Goal: Task Accomplishment & Management: Use online tool/utility

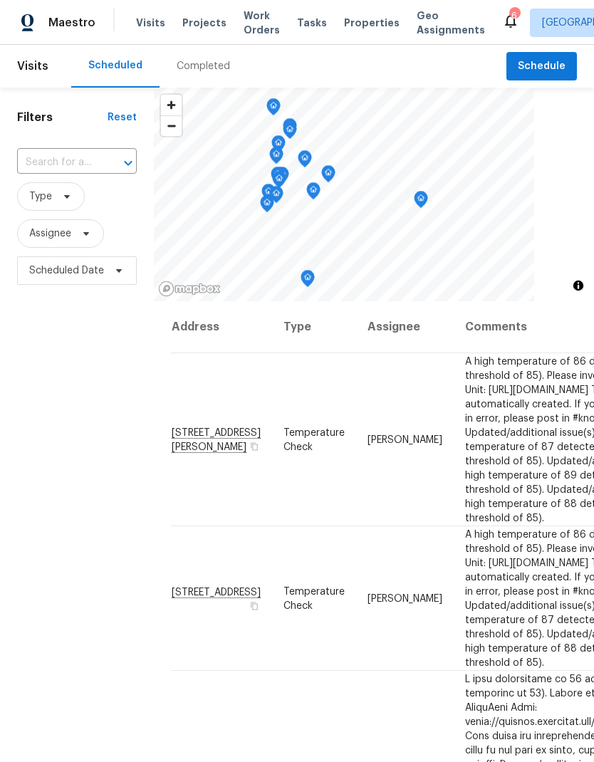
click at [348, 13] on div "Visits Projects Work Orders Tasks Properties Geo Assignments" at bounding box center [319, 23] width 366 height 28
click at [302, 19] on span "Tasks" at bounding box center [312, 23] width 30 height 10
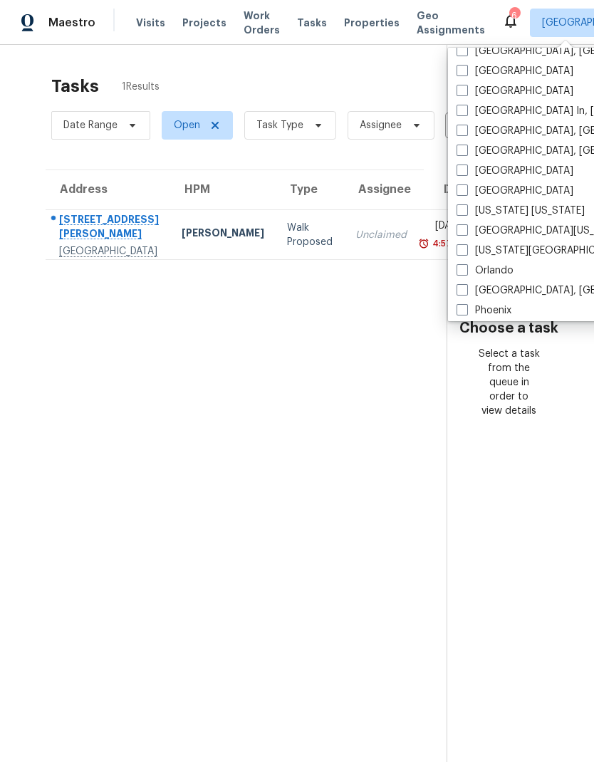
scroll to position [594, 0]
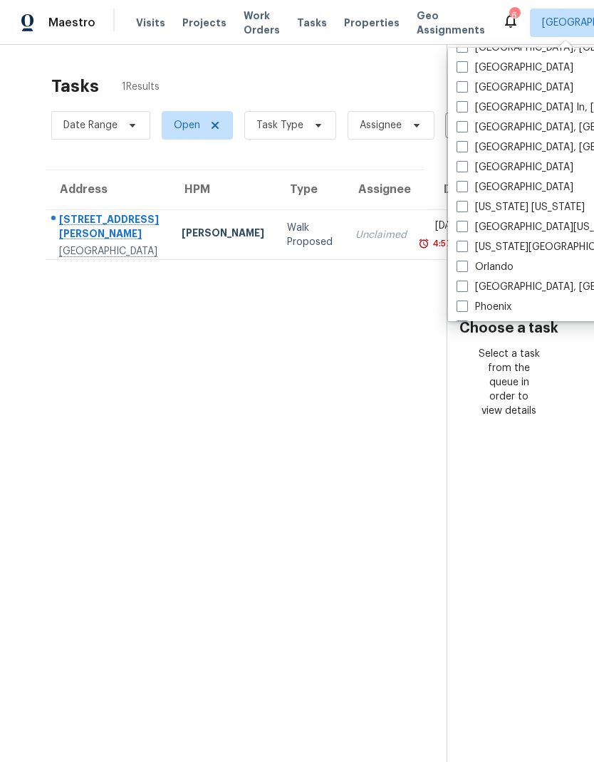
click at [460, 267] on span at bounding box center [462, 266] width 11 height 11
click at [460, 267] on input "Orlando" at bounding box center [461, 264] width 9 height 9
checkbox input "true"
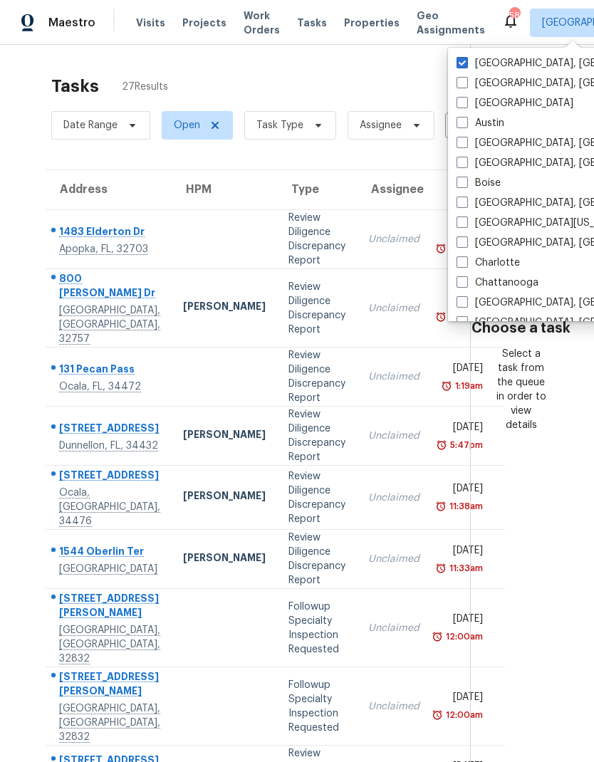
click at [459, 58] on span at bounding box center [462, 62] width 11 height 11
click at [459, 58] on input "[GEOGRAPHIC_DATA], [GEOGRAPHIC_DATA]" at bounding box center [461, 60] width 9 height 9
checkbox input "false"
click at [309, 125] on span at bounding box center [317, 125] width 16 height 11
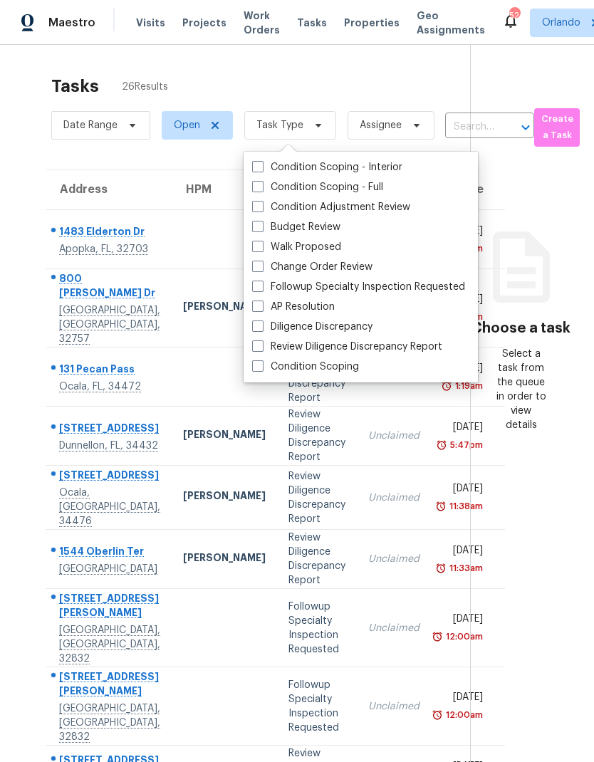
click at [256, 223] on span at bounding box center [257, 226] width 11 height 11
click at [256, 223] on input "Budget Review" at bounding box center [256, 224] width 9 height 9
checkbox input "true"
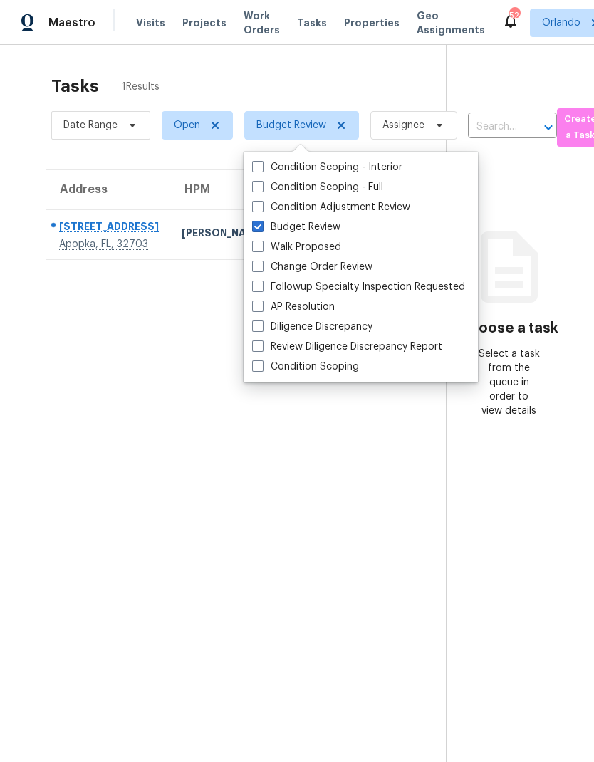
click at [257, 271] on span at bounding box center [257, 266] width 11 height 11
click at [257, 269] on input "Change Order Review" at bounding box center [256, 264] width 9 height 9
checkbox input "true"
click at [370, 67] on div "Tasks 1 Results Date Range Open Budget Review + 1 Assignee ​ Create a Task Addr…" at bounding box center [297, 426] width 594 height 762
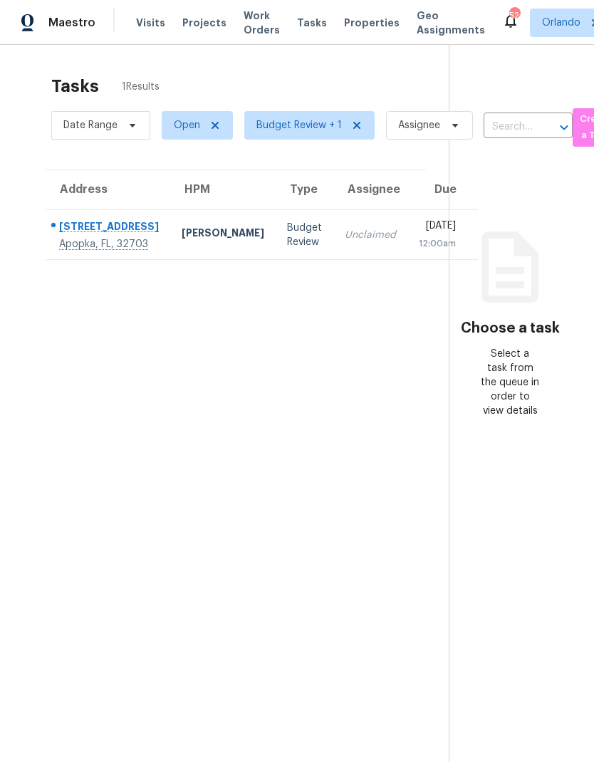
click at [182, 243] on div "[PERSON_NAME]" at bounding box center [223, 235] width 83 height 18
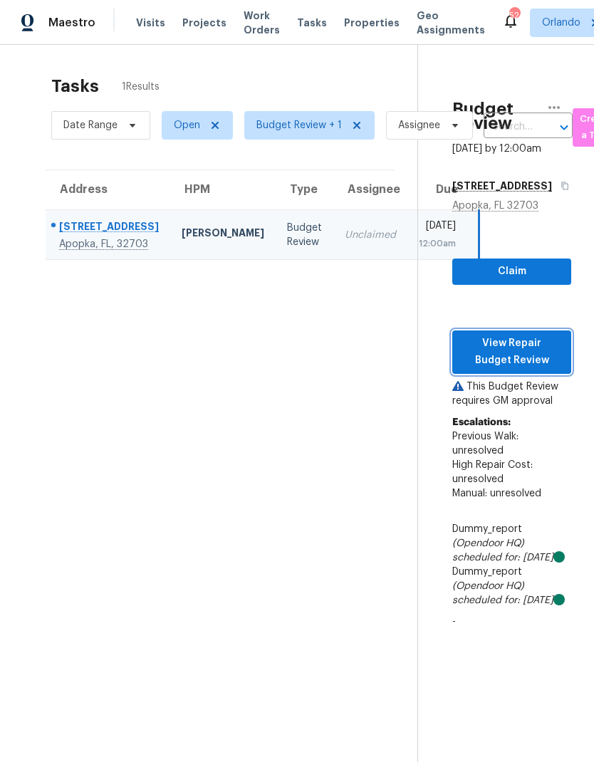
click at [539, 370] on span "View Repair Budget Review" at bounding box center [512, 352] width 96 height 35
